Goal: Task Accomplishment & Management: Complete application form

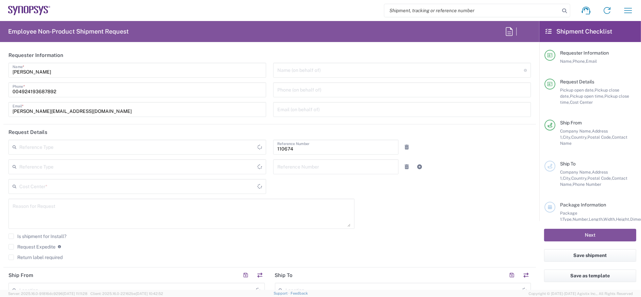
type input "[GEOGRAPHIC_DATA]"
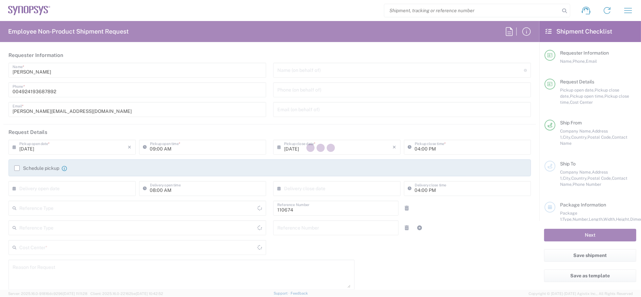
type input "Department"
type input "DE01, CIO, IT, ESS14 110674"
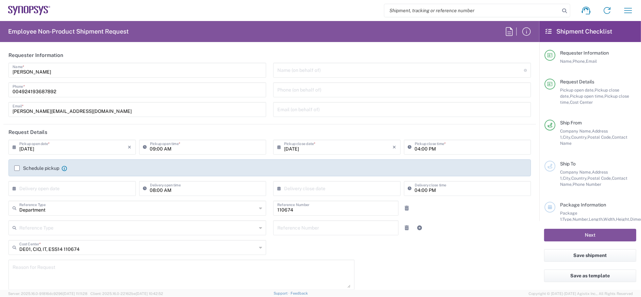
type input "Delivered at Place"
type input "[GEOGRAPHIC_DATA] DE04"
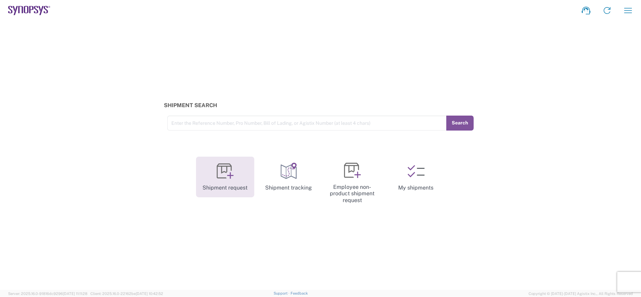
click at [222, 180] on link "Shipment request" at bounding box center [225, 176] width 58 height 41
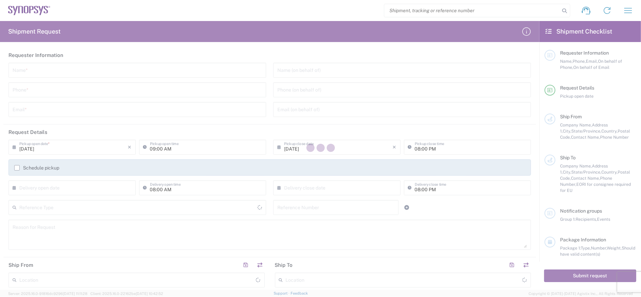
type input "[GEOGRAPHIC_DATA]"
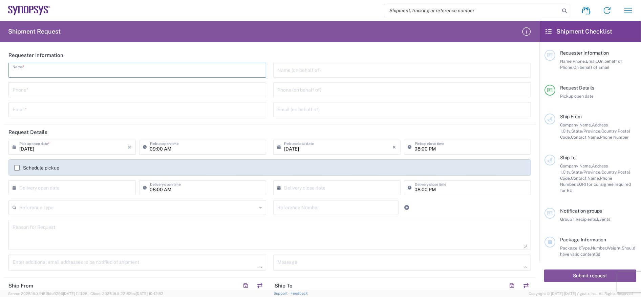
click at [128, 72] on input "text" at bounding box center [137, 70] width 249 height 12
type input "[PERSON_NAME]"
type input "01735873086"
type input "[PERSON_NAME][EMAIL_ADDRESS][DOMAIN_NAME]"
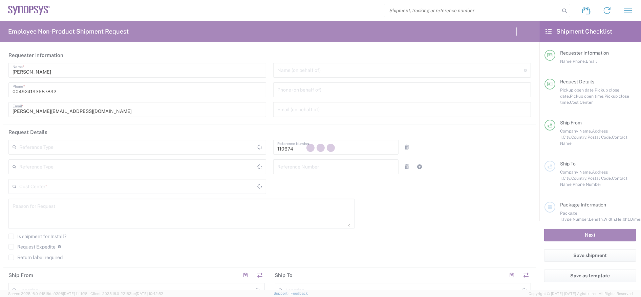
type input "Department"
type input "DE01, CIO, IT, ESS14 110674"
type input "[GEOGRAPHIC_DATA]"
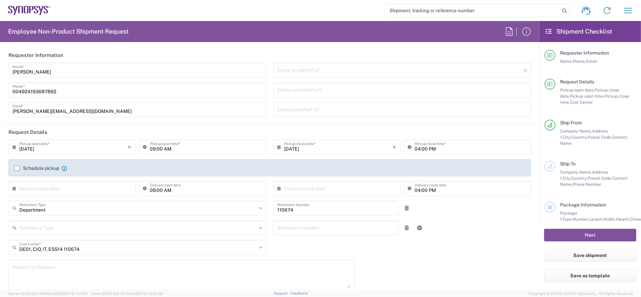
type input "Delivered at Place"
type input "[GEOGRAPHIC_DATA] DE04"
click at [155, 147] on input "09:00 AM" at bounding box center [206, 146] width 112 height 12
click at [160, 149] on input "09:00 AM" at bounding box center [206, 146] width 112 height 12
type input "12:00 PM"
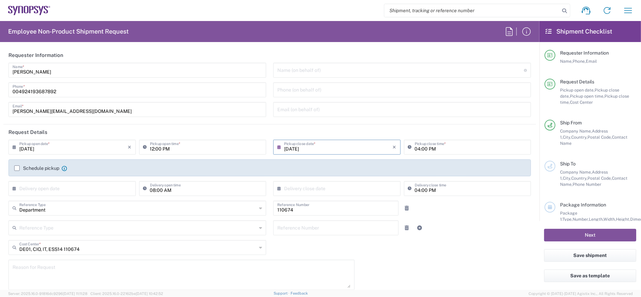
click at [345, 148] on input "[DATE]" at bounding box center [338, 146] width 109 height 12
click at [18, 165] on label "Schedule pickup" at bounding box center [36, 167] width 45 height 5
click at [17, 168] on input "Schedule pickup" at bounding box center [17, 168] width 0 height 0
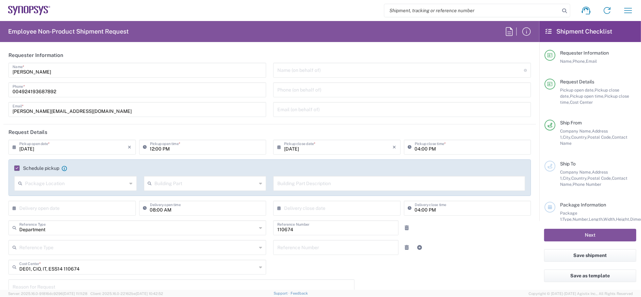
click at [99, 166] on agx-checkbox-control "Schedule pickup When scheduling a pickup please be sure to meet the following c…" at bounding box center [269, 168] width 511 height 6
click at [17, 168] on label "Schedule pickup" at bounding box center [36, 167] width 45 height 5
click at [16, 168] on input "Schedule pickup" at bounding box center [16, 168] width 0 height 0
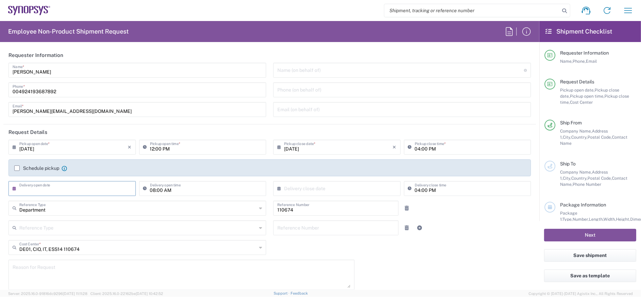
click at [59, 190] on input "text" at bounding box center [73, 188] width 109 height 12
click at [82, 240] on span "14" at bounding box center [84, 239] width 10 height 9
type input "08/14/2025"
click at [289, 191] on input "text" at bounding box center [338, 188] width 109 height 12
click at [358, 239] on span "15" at bounding box center [358, 239] width 10 height 9
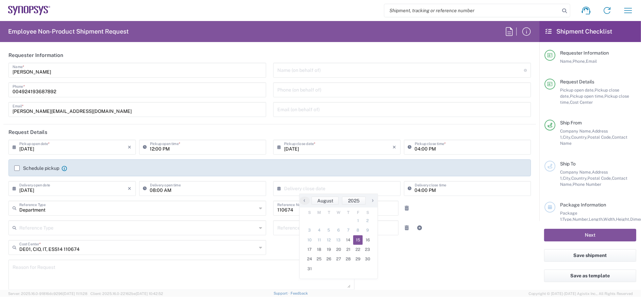
type input "08/15/2025"
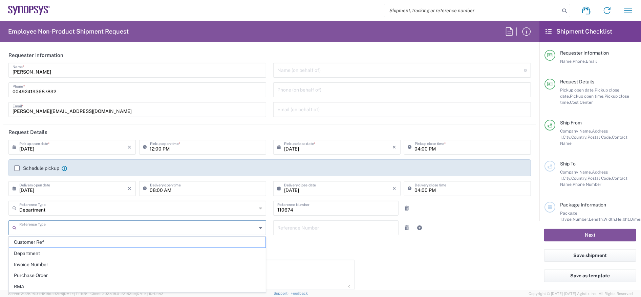
click at [176, 230] on input "text" at bounding box center [137, 227] width 237 height 12
click at [107, 248] on span "Department" at bounding box center [137, 253] width 256 height 10
type input "Department"
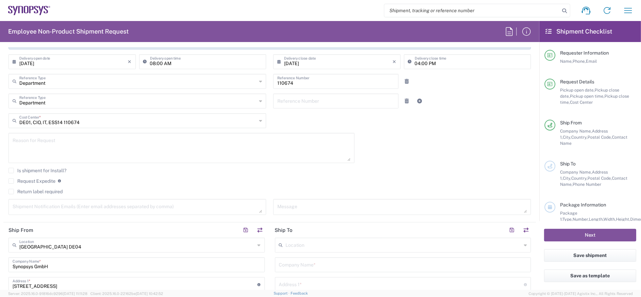
scroll to position [135, 0]
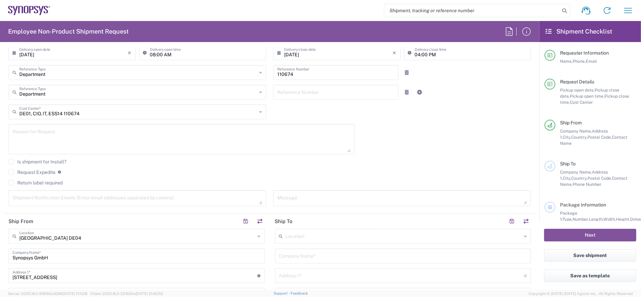
click at [93, 140] on textarea at bounding box center [182, 139] width 338 height 26
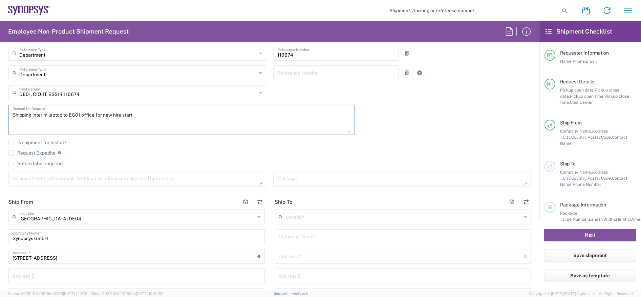
scroll to position [169, 0]
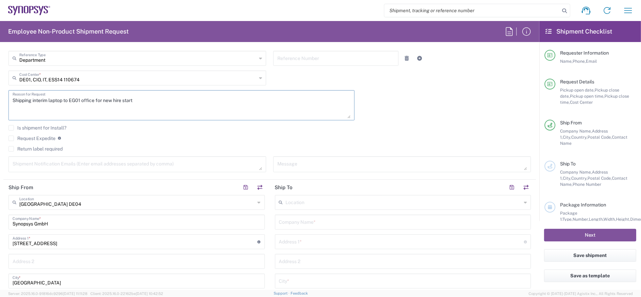
type textarea "Shipping interim laptop to EG01 office for new hire start"
click at [118, 161] on textarea at bounding box center [137, 164] width 249 height 12
type textarea "[PERSON_NAME][EMAIL_ADDRESS][DOMAIN_NAME]"
click at [282, 165] on textarea at bounding box center [401, 164] width 249 height 12
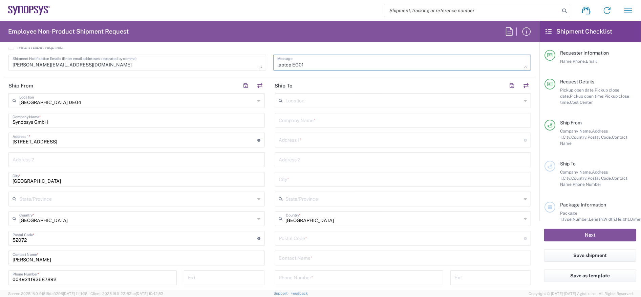
type textarea "laptop EG01"
click at [324, 99] on input "text" at bounding box center [404, 100] width 236 height 12
type input "EG01"
type input "SNPS Software Design LLC"
type input "Unit P5, 204, the Podium Project Units 204 & 209 Cairo"
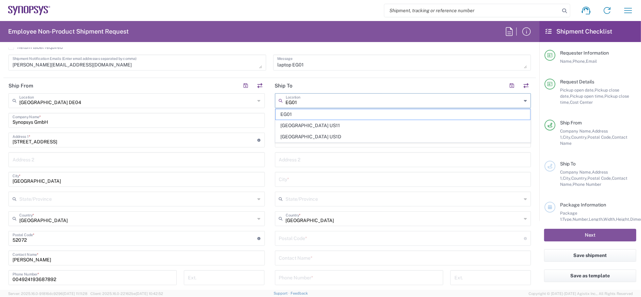
type input "Festival City, the Ring Road the Teseen Road, the Fifth Settlem"
type input "Cairo"
type input "[GEOGRAPHIC_DATA]"
type input "11835"
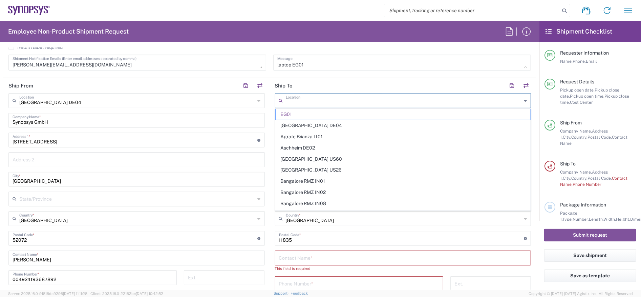
click at [359, 97] on input "text" at bounding box center [404, 100] width 236 height 12
click at [317, 114] on span "EG01" at bounding box center [403, 114] width 255 height 10
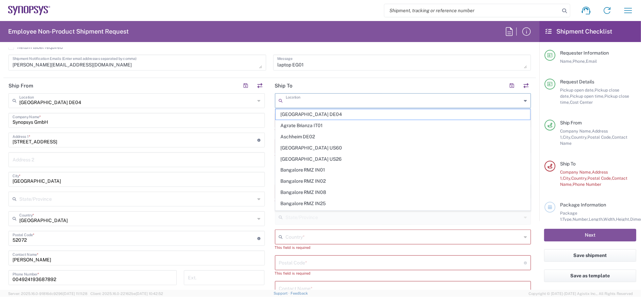
click at [323, 99] on input "text" at bounding box center [404, 100] width 236 height 12
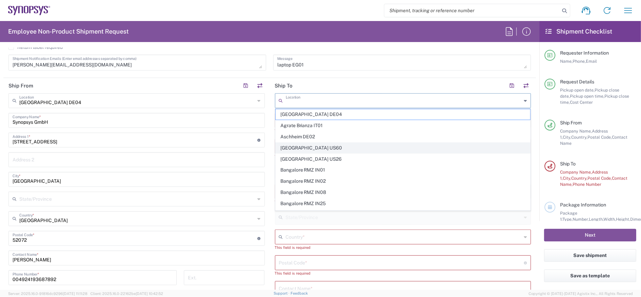
scroll to position [0, 0]
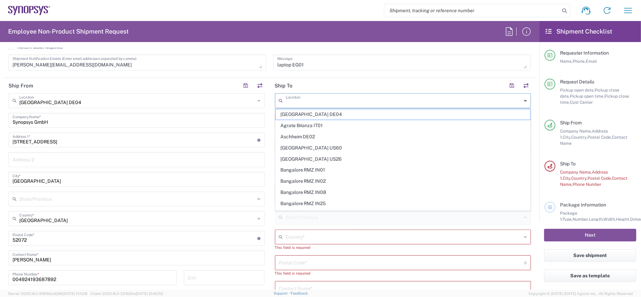
click at [340, 101] on input "text" at bounding box center [404, 100] width 236 height 12
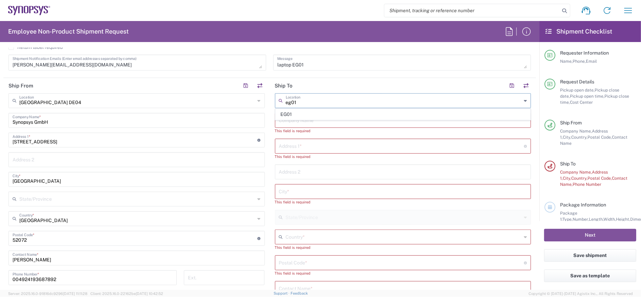
type input "EG01"
type input "SNPS Software Design LLC"
type input "Unit P5, 204, the Podium Project Units 204 & 209 Cairo"
type input "Festival City, the Ring Road the Teseen Road, the Fifth Settlem"
type input "Cairo"
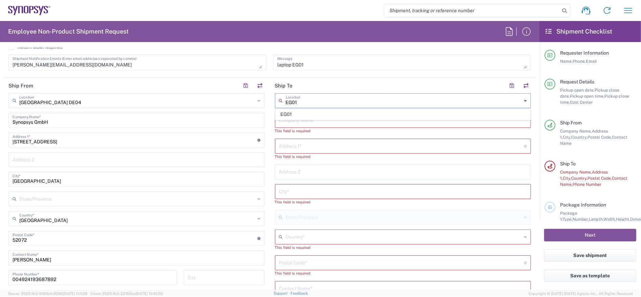
type input "[GEOGRAPHIC_DATA]"
type input "11835"
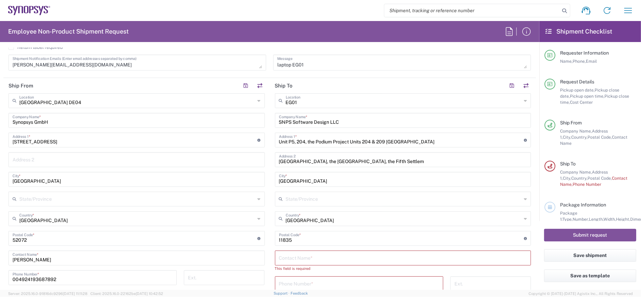
click at [353, 81] on header "Ship To" at bounding box center [403, 85] width 266 height 15
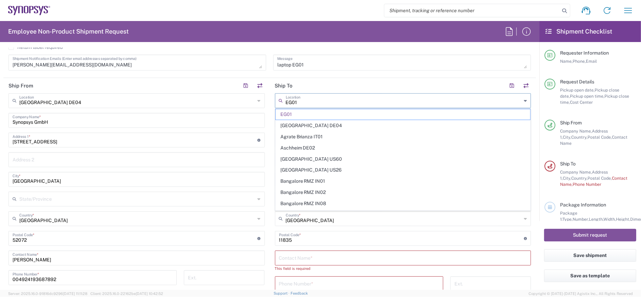
click at [326, 102] on input "EG01" at bounding box center [404, 100] width 236 height 12
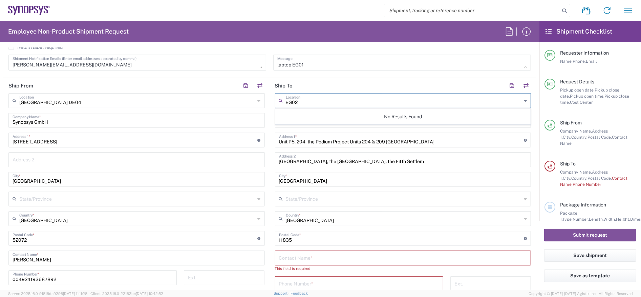
type input "EG02"
click at [326, 96] on input "EG02" at bounding box center [404, 100] width 236 height 12
click at [364, 82] on header "Ship To" at bounding box center [403, 85] width 266 height 15
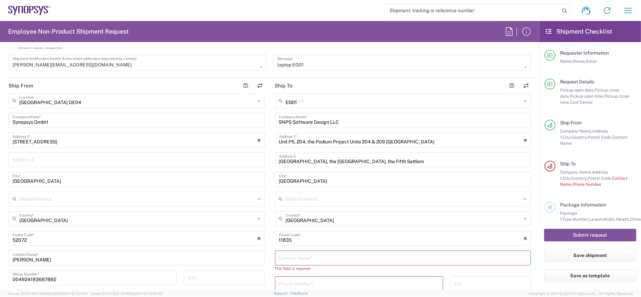
click at [345, 103] on input "EG01" at bounding box center [404, 100] width 236 height 12
type input "EG02"
click at [612, 118] on div "Request Details Pickup open date, Pickup close date, Pickup open time, Pickup c…" at bounding box center [590, 99] width 92 height 41
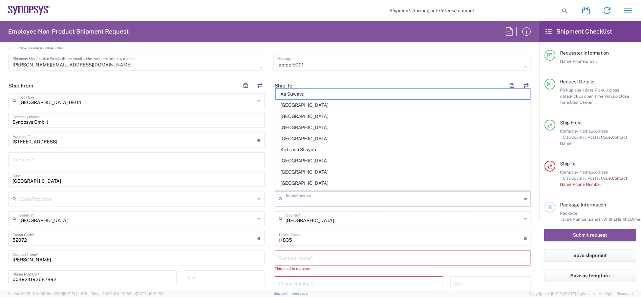
click at [305, 197] on input "text" at bounding box center [404, 198] width 236 height 12
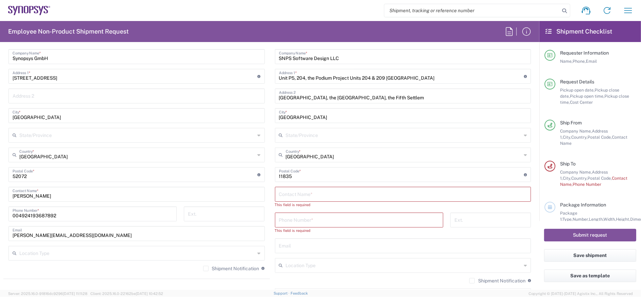
scroll to position [339, 0]
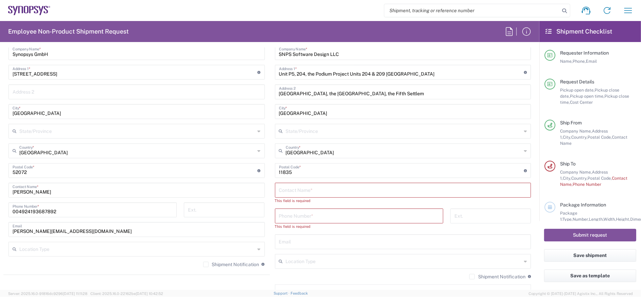
click at [338, 192] on input "text" at bounding box center [403, 189] width 248 height 12
type input "Mina Sobhy"
click at [351, 209] on input "tel" at bounding box center [359, 209] width 160 height 12
paste input "+20.12.08518529"
type input "00201208518529"
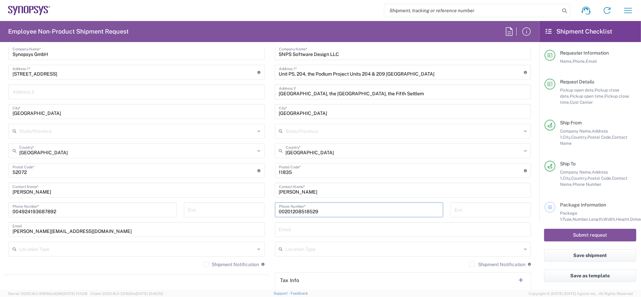
click at [344, 228] on input "text" at bounding box center [403, 229] width 248 height 12
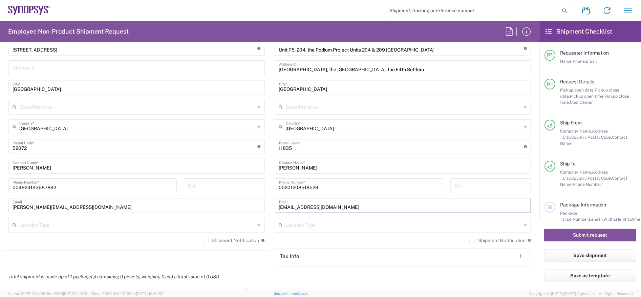
scroll to position [372, 0]
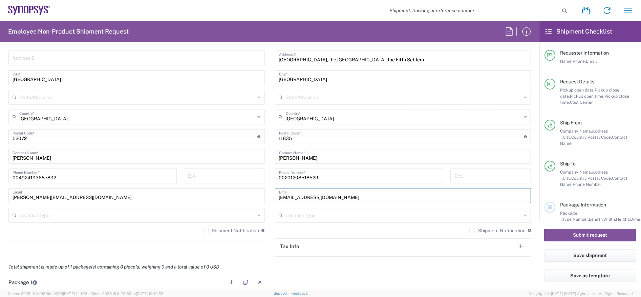
type input "minas@synopsys.com"
click at [48, 213] on input "text" at bounding box center [137, 215] width 236 height 12
drag, startPoint x: 42, startPoint y: 231, endPoint x: 52, endPoint y: 230, distance: 10.2
click at [42, 231] on span "Business (General)" at bounding box center [136, 228] width 255 height 10
type input "Business (General)"
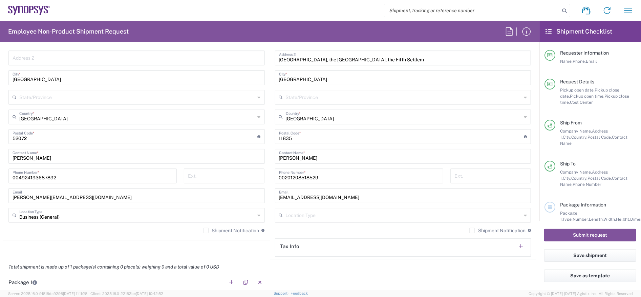
click at [352, 214] on input "text" at bounding box center [404, 215] width 236 height 12
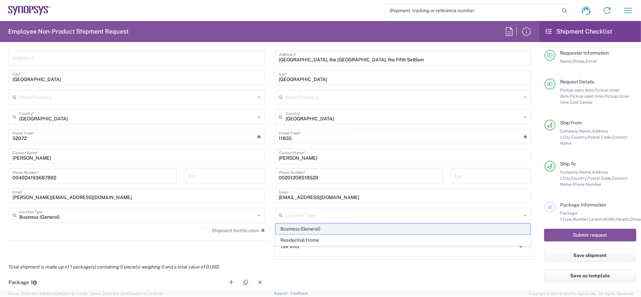
click at [333, 229] on span "Business (General)" at bounding box center [403, 228] width 255 height 10
type input "Business (General)"
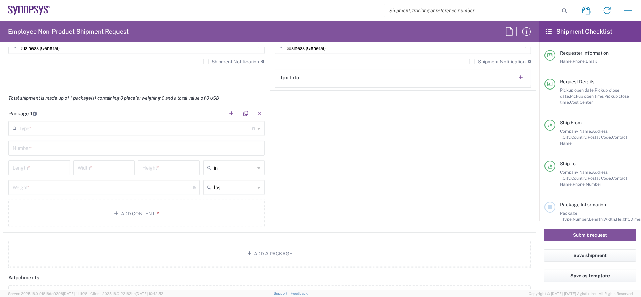
scroll to position [542, 0]
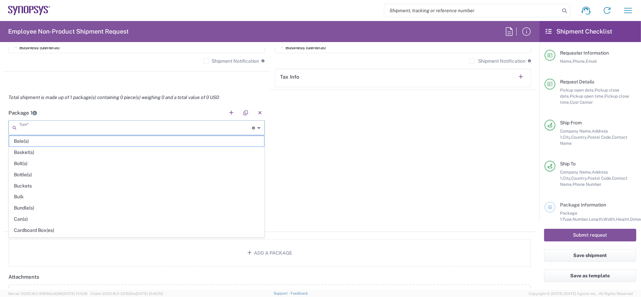
click at [150, 125] on input "text" at bounding box center [135, 127] width 233 height 12
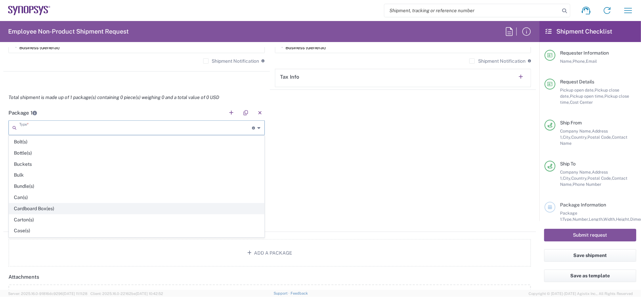
scroll to position [34, 0]
click at [48, 206] on span "Carton(s)" at bounding box center [136, 207] width 255 height 10
type input "Carton(s)"
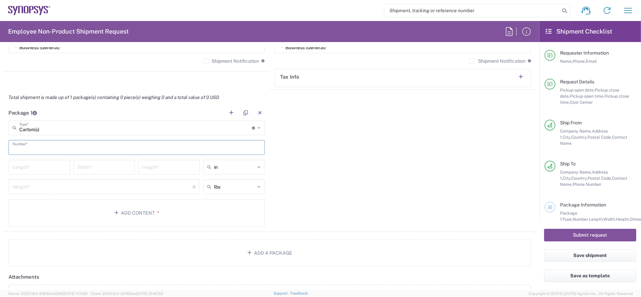
click at [53, 149] on input "text" at bounding box center [137, 147] width 248 height 12
type input "1"
click at [44, 165] on input "number" at bounding box center [39, 166] width 53 height 12
click at [260, 166] on icon at bounding box center [259, 166] width 3 height 11
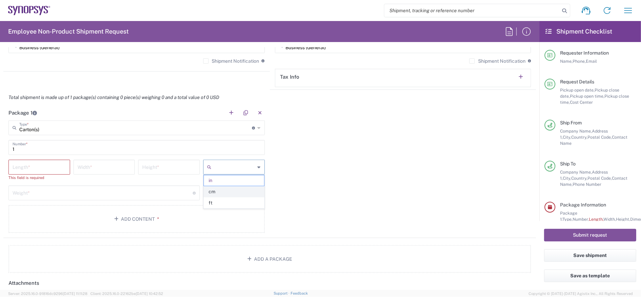
click at [238, 189] on span "cm" at bounding box center [234, 191] width 60 height 10
type input "cm"
click at [258, 193] on icon at bounding box center [259, 192] width 3 height 11
click at [244, 213] on span "kgs" at bounding box center [234, 217] width 60 height 10
type input "kgs"
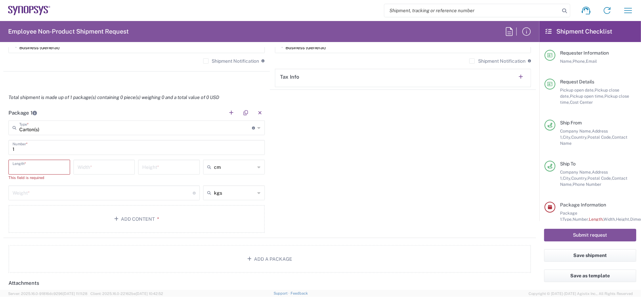
click at [42, 171] on input "number" at bounding box center [39, 166] width 53 height 12
type input "50"
type input "40"
type input "10"
click at [27, 182] on input "number" at bounding box center [103, 186] width 180 height 12
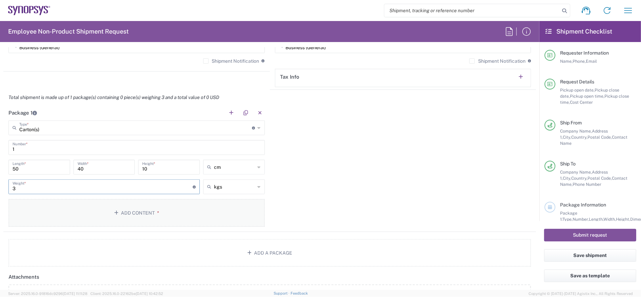
type input "3"
click at [123, 212] on button "Add Content *" at bounding box center [136, 213] width 256 height 28
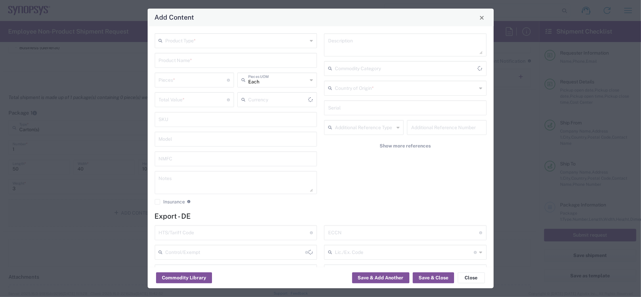
type input "US Dollar"
click at [264, 42] on input "text" at bounding box center [237, 41] width 142 height 12
type input "General Commodity"
click at [256, 61] on input "text" at bounding box center [236, 60] width 154 height 12
click at [270, 61] on input "Laptop Dell 5420" at bounding box center [236, 60] width 154 height 12
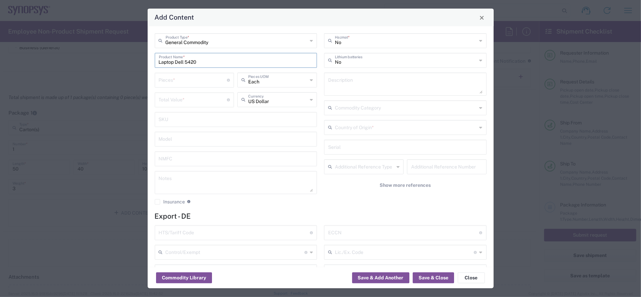
drag, startPoint x: 173, startPoint y: 62, endPoint x: 148, endPoint y: 64, distance: 24.5
click at [159, 64] on input "Laptop Dell 5420" at bounding box center [236, 60] width 154 height 12
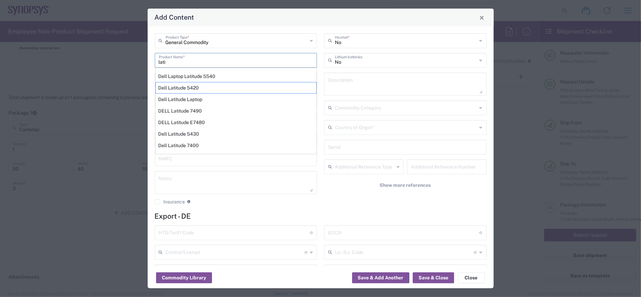
type input "Dell Latitude 5420"
type textarea "LAPTOP COMPUTER"
type input "8471.30.0100"
type input "BIS"
type input "5A992.c"
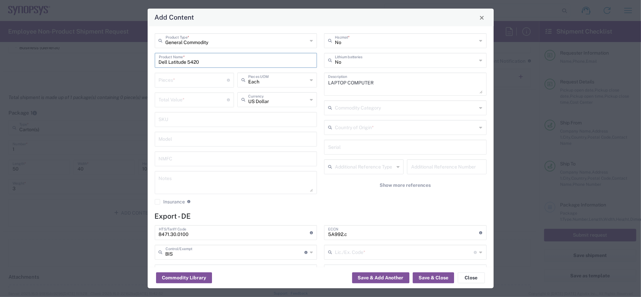
type input "NLR - No License Required"
type input "Dell Latitude 5420"
click at [170, 82] on input "number" at bounding box center [193, 80] width 68 height 12
type input "1"
click at [177, 101] on input "number" at bounding box center [193, 99] width 68 height 12
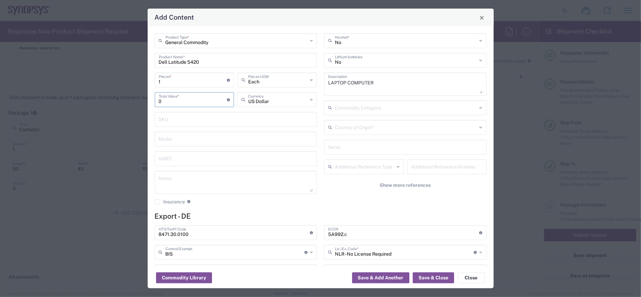
type input "0"
click at [359, 198] on div "No Hazmat * No Lithium batteries LAPTOP COMPUTER Description Commodity Category…" at bounding box center [406, 122] width 170 height 176
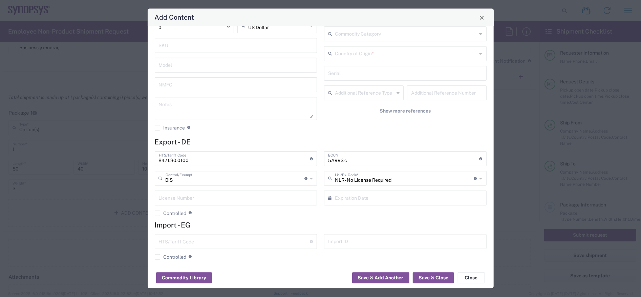
scroll to position [78, 0]
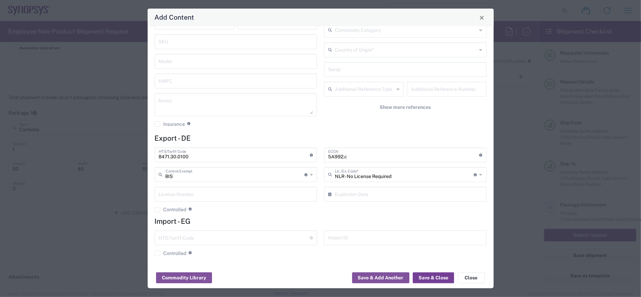
click at [428, 275] on button "Save & Close" at bounding box center [433, 277] width 41 height 11
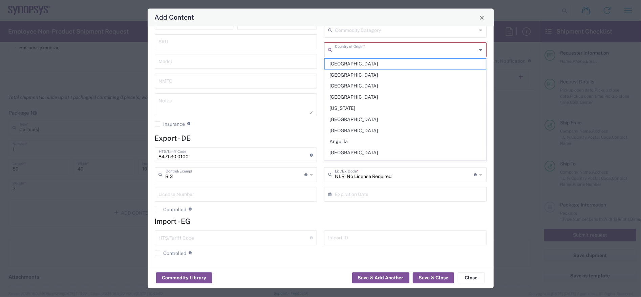
click at [403, 52] on input "text" at bounding box center [406, 49] width 142 height 12
click at [374, 48] on input "text" at bounding box center [406, 49] width 142 height 12
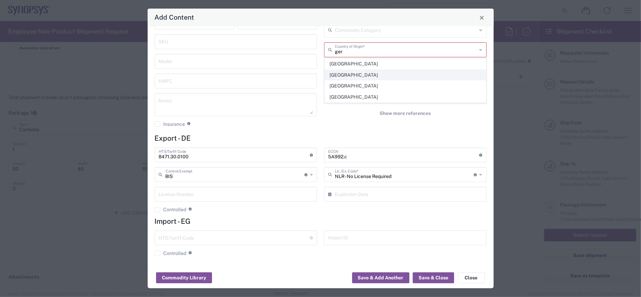
click at [349, 77] on span "[GEOGRAPHIC_DATA]" at bounding box center [405, 75] width 161 height 10
type input "[GEOGRAPHIC_DATA]"
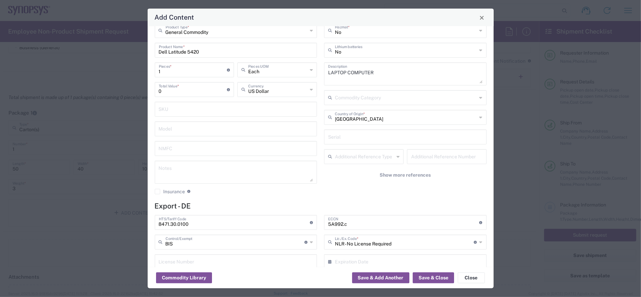
scroll to position [0, 0]
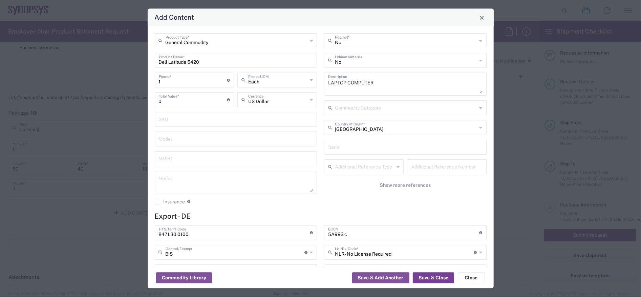
click at [433, 277] on button "Save & Close" at bounding box center [433, 277] width 41 height 11
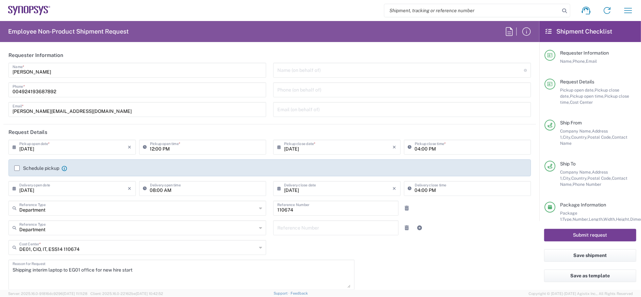
click at [590, 234] on button "Submit request" at bounding box center [590, 234] width 92 height 13
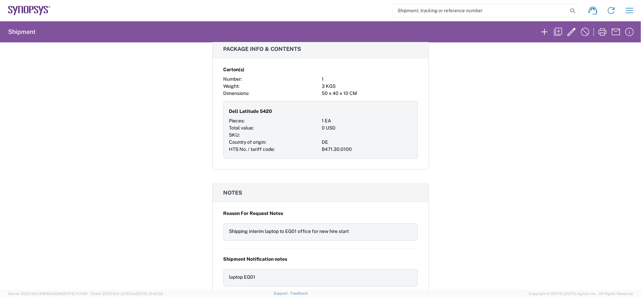
scroll to position [97, 0]
